Goal: Task Accomplishment & Management: Use online tool/utility

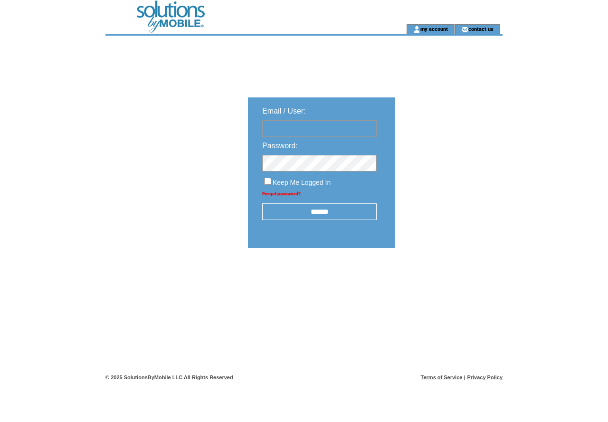
type input "**********"
click at [284, 208] on input "******" at bounding box center [319, 211] width 114 height 17
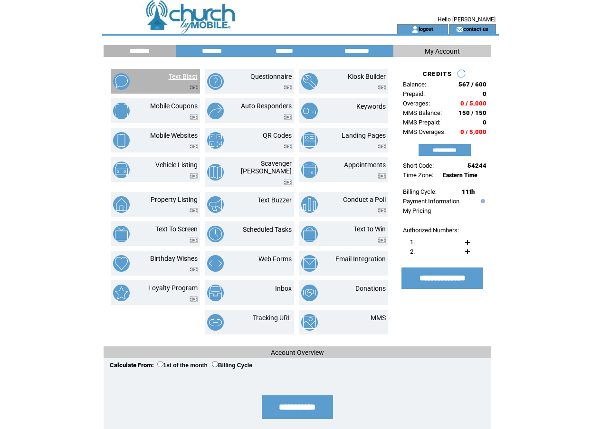
click at [186, 76] on link "Text Blast" at bounding box center [183, 77] width 29 height 8
